Goal: Use online tool/utility: Utilize a website feature to perform a specific function

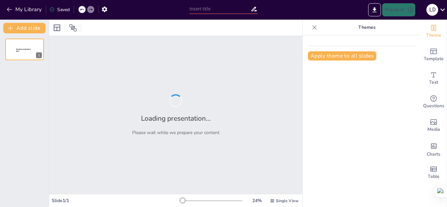
type input "Imported LOS CUATRO RIESGOS DE LA CONSTRUCCION.ppt"
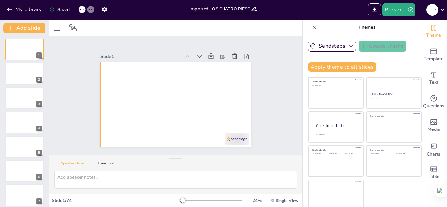
scroll to position [4, 0]
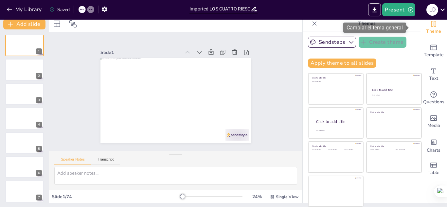
click at [428, 27] on div "Theme" at bounding box center [434, 28] width 26 height 24
click at [430, 27] on icon "Change the overall theme" at bounding box center [434, 24] width 8 height 8
click at [426, 31] on span "Theme" at bounding box center [433, 31] width 15 height 7
drag, startPoint x: 420, startPoint y: 31, endPoint x: 419, endPoint y: 36, distance: 5.0
click at [421, 36] on div "Theme" at bounding box center [434, 28] width 26 height 24
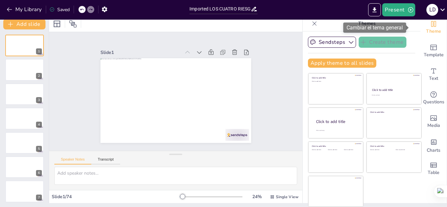
click at [426, 30] on span "Theme" at bounding box center [433, 31] width 15 height 7
click at [430, 24] on icon "Change the overall theme" at bounding box center [434, 24] width 8 height 8
click at [312, 24] on icon at bounding box center [315, 23] width 7 height 7
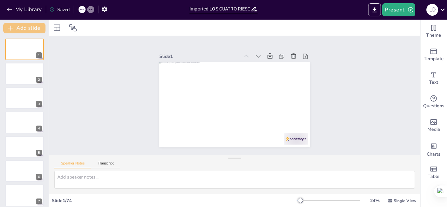
click at [9, 28] on icon "button" at bounding box center [10, 28] width 7 height 7
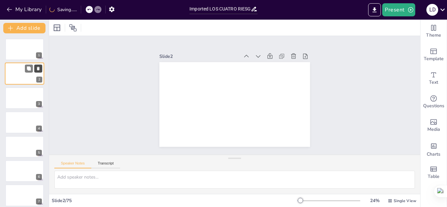
click at [35, 67] on button at bounding box center [38, 69] width 8 height 8
click at [114, 9] on icon "button" at bounding box center [111, 10] width 5 height 6
click at [114, 11] on icon "button" at bounding box center [111, 9] width 7 height 7
click at [108, 11] on icon "button" at bounding box center [104, 9] width 7 height 7
click at [114, 11] on icon "button" at bounding box center [111, 9] width 7 height 7
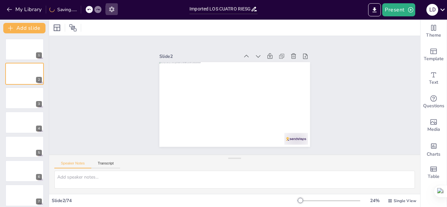
click at [114, 11] on icon "button" at bounding box center [111, 9] width 7 height 7
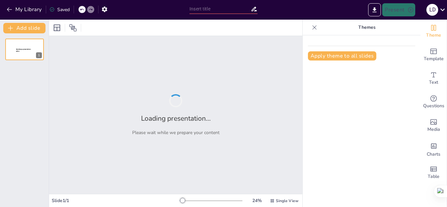
type input "Imported LOS CUATRO RIESGOS DE LA CONSTRUCCION.ppt"
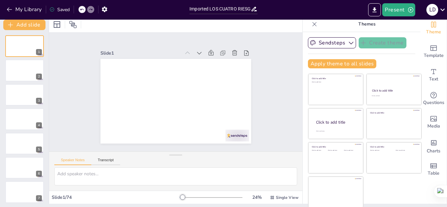
scroll to position [4, 0]
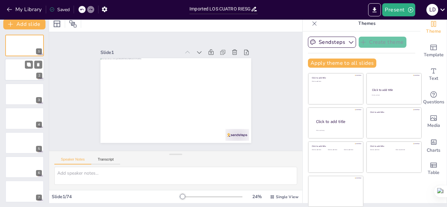
click at [19, 73] on div at bounding box center [24, 70] width 39 height 22
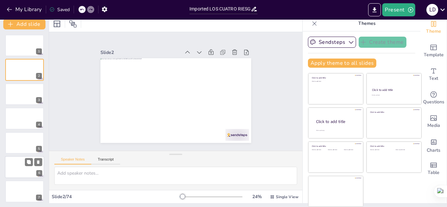
click at [28, 176] on div at bounding box center [24, 167] width 39 height 22
